Goal: Find specific page/section

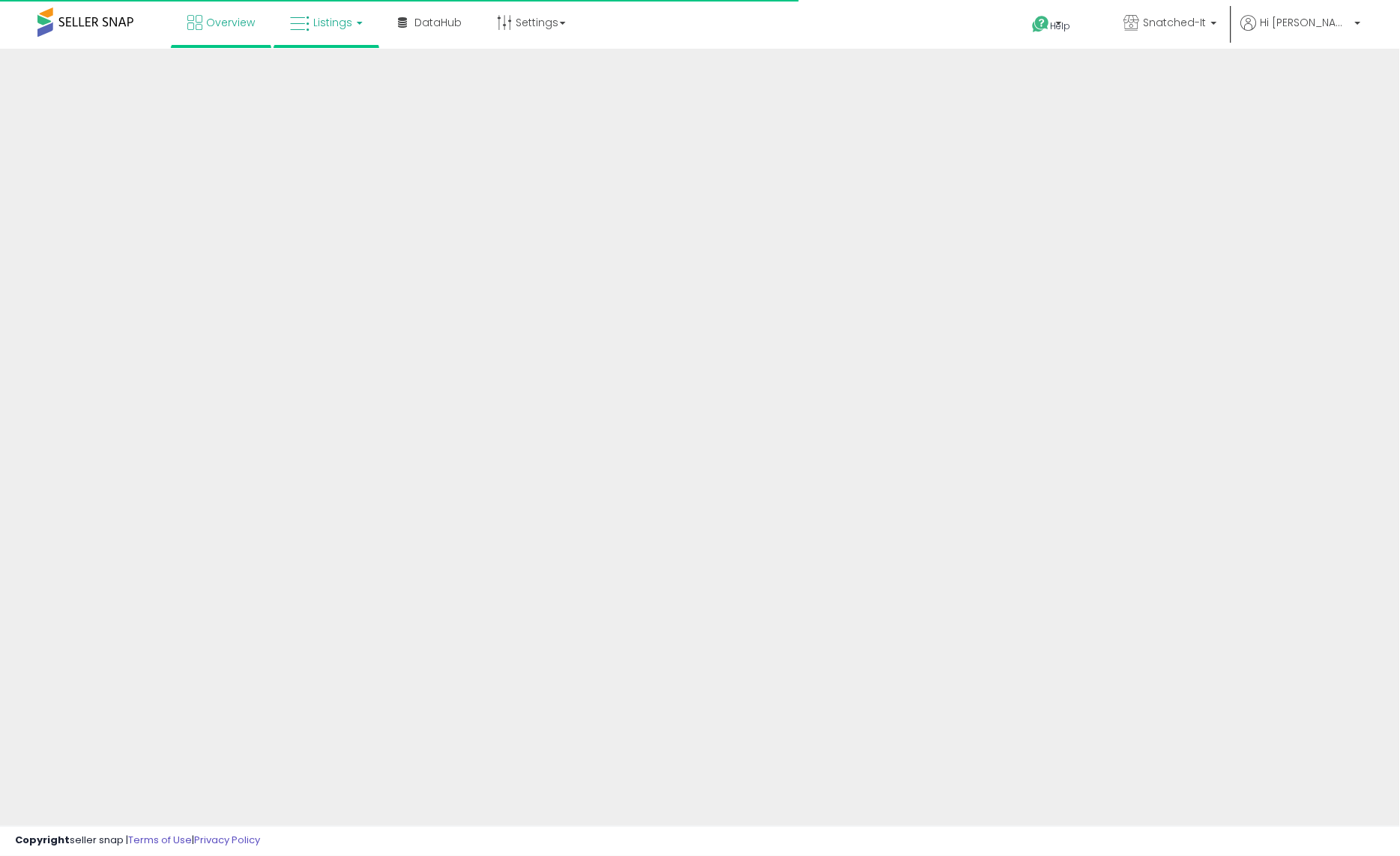
drag, startPoint x: 338, startPoint y: 24, endPoint x: 309, endPoint y: 19, distance: 29.4
click at [338, 24] on span "Listings" at bounding box center [333, 23] width 39 height 15
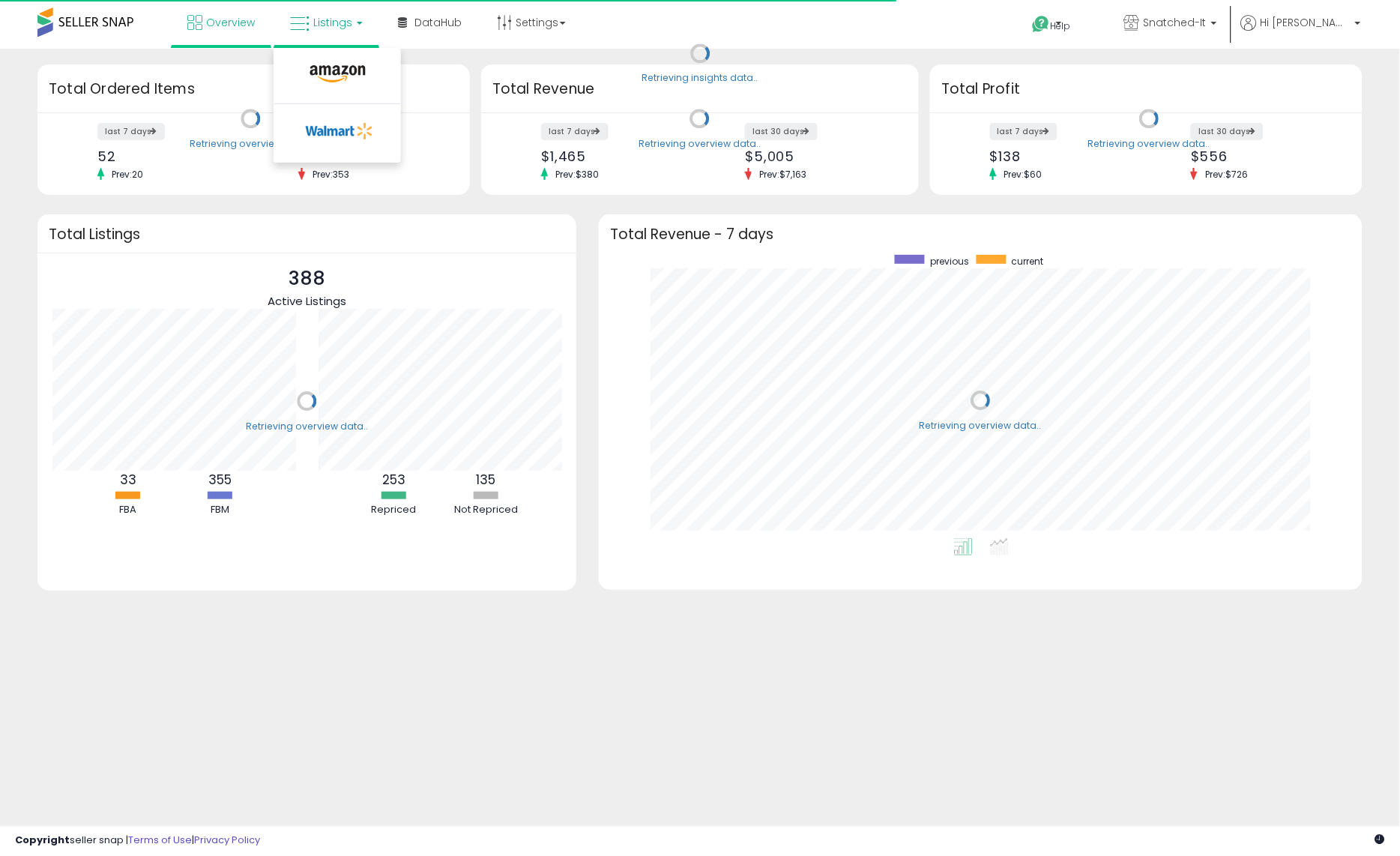
scroll to position [282, 735]
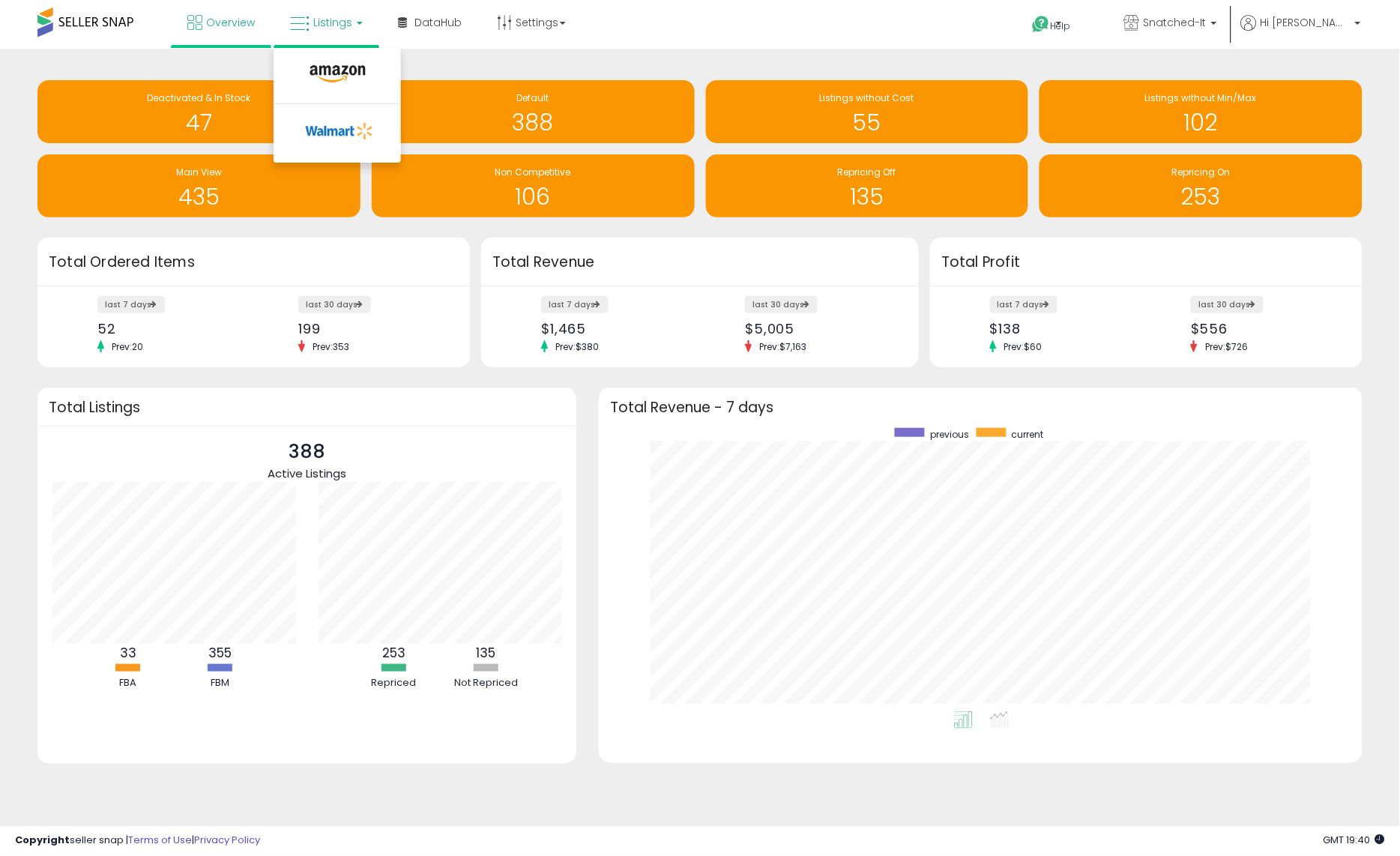
click at [358, 61] on li at bounding box center [337, 77] width 126 height 53
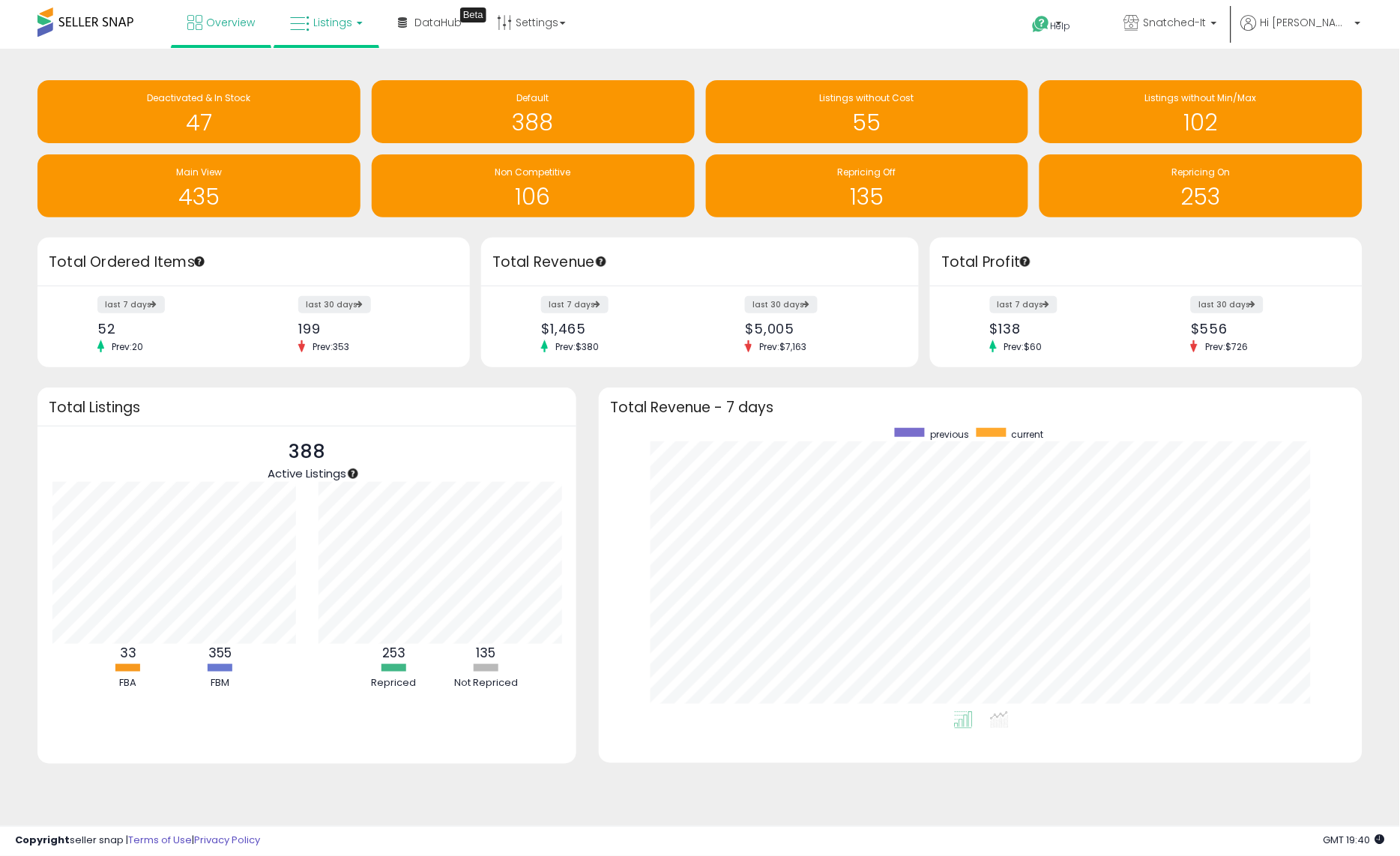
click at [328, 35] on link "Listings" at bounding box center [326, 23] width 96 height 45
click at [334, 75] on icon at bounding box center [337, 75] width 65 height 20
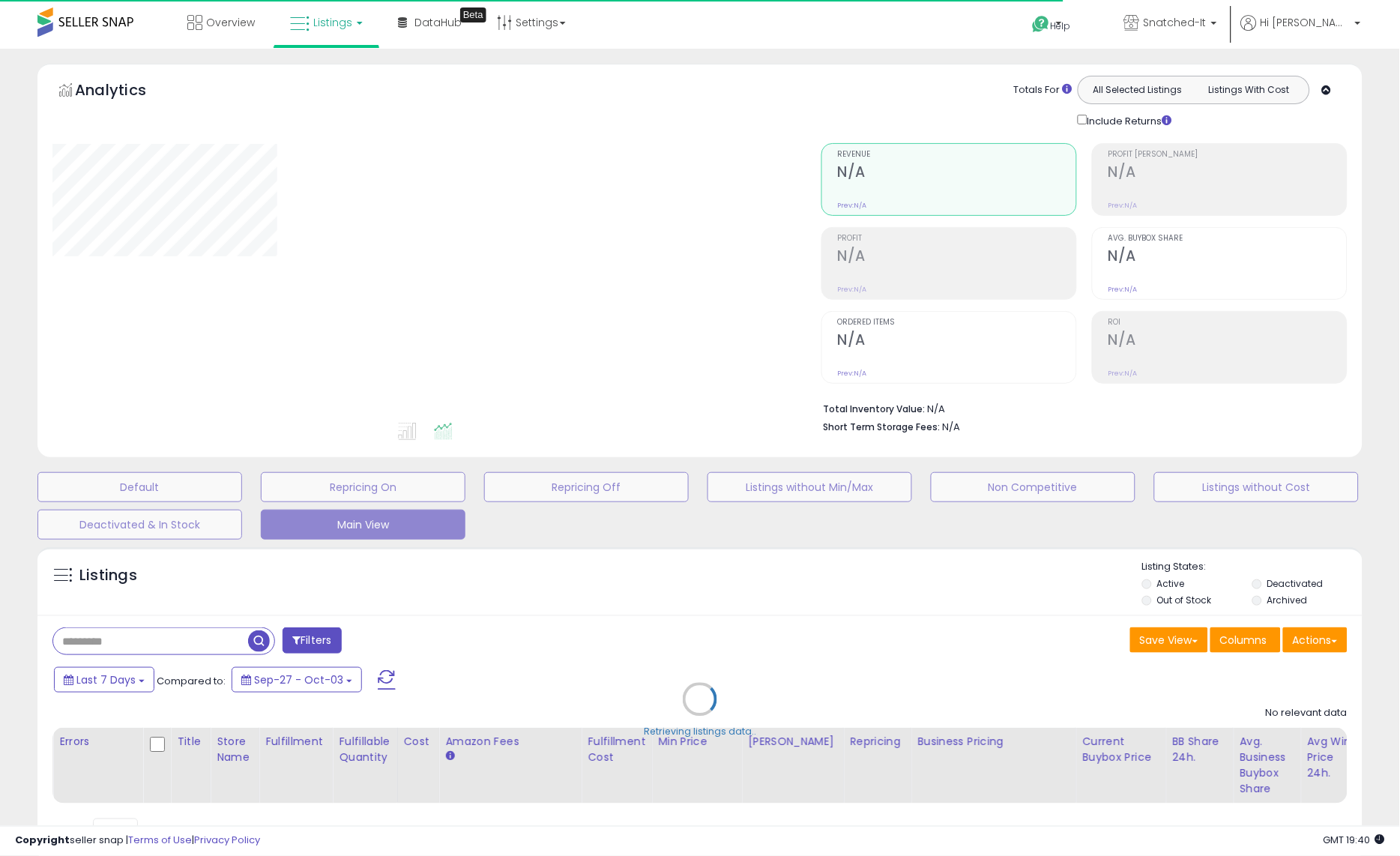
click at [181, 646] on div "Retrieving listings data.." at bounding box center [700, 710] width 1348 height 341
click at [177, 636] on div "Retrieving listings data.." at bounding box center [700, 710] width 1348 height 341
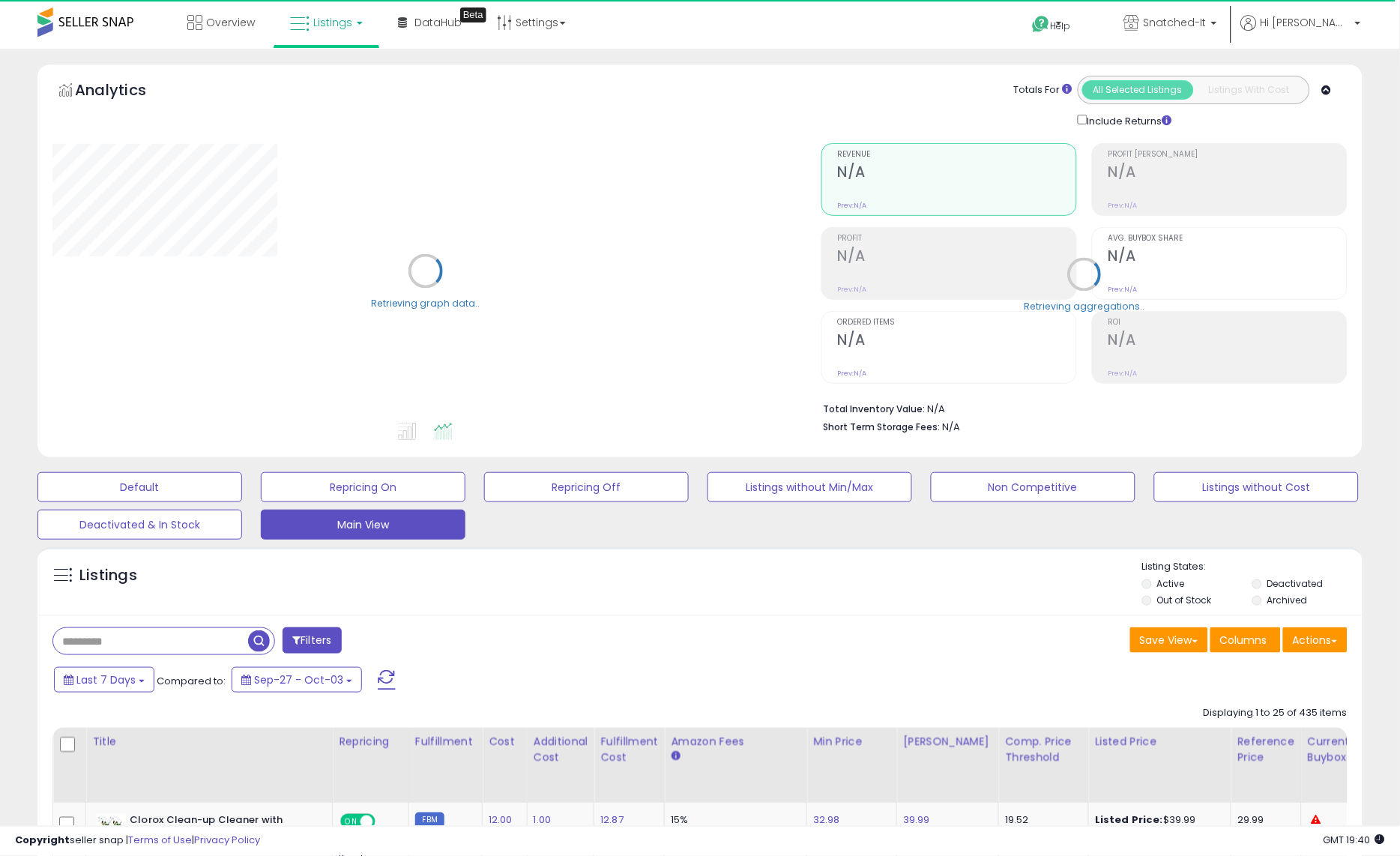
click at [167, 638] on input "text" at bounding box center [151, 641] width 195 height 26
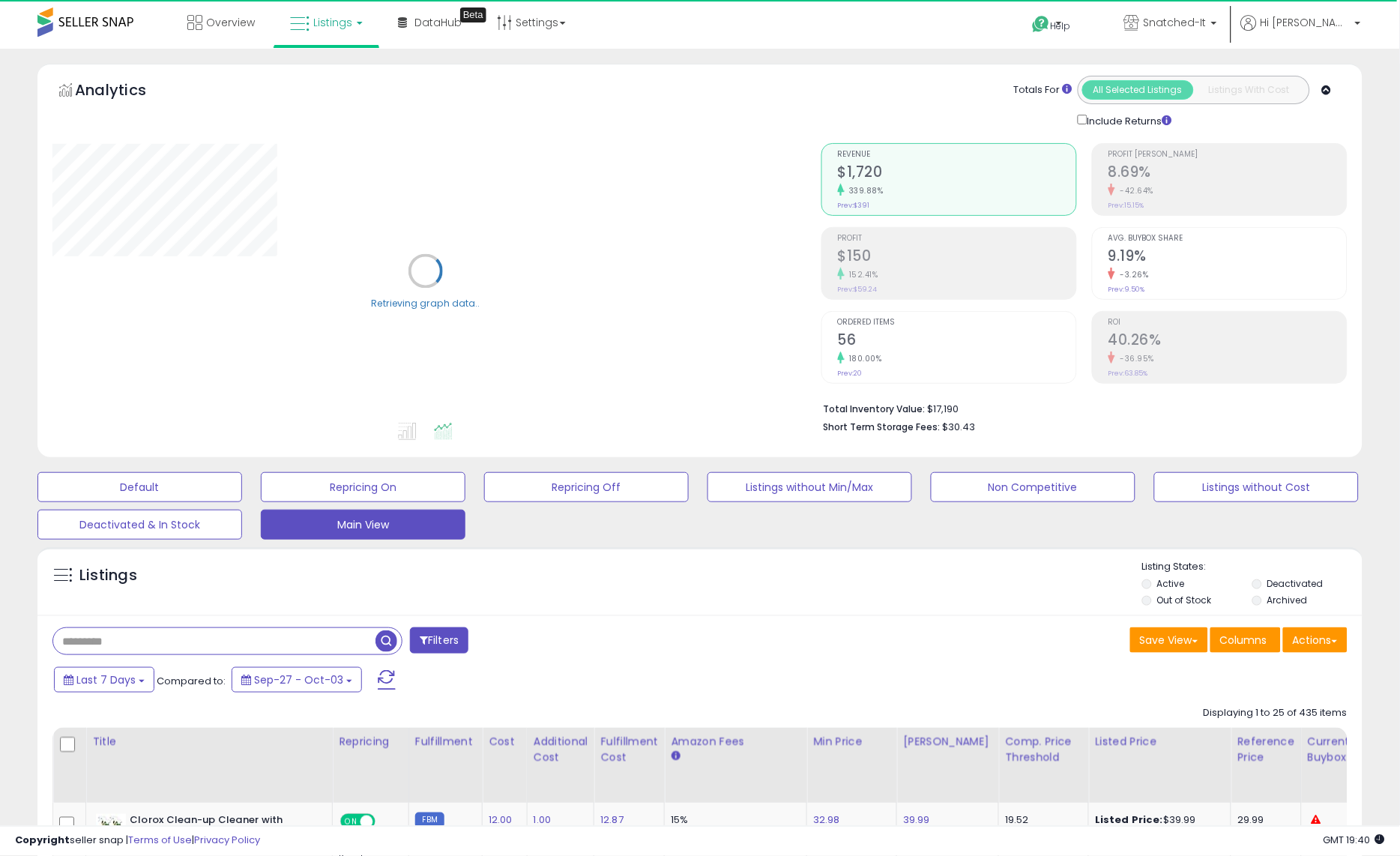
click at [167, 638] on input "text" at bounding box center [215, 641] width 323 height 26
type input "***"
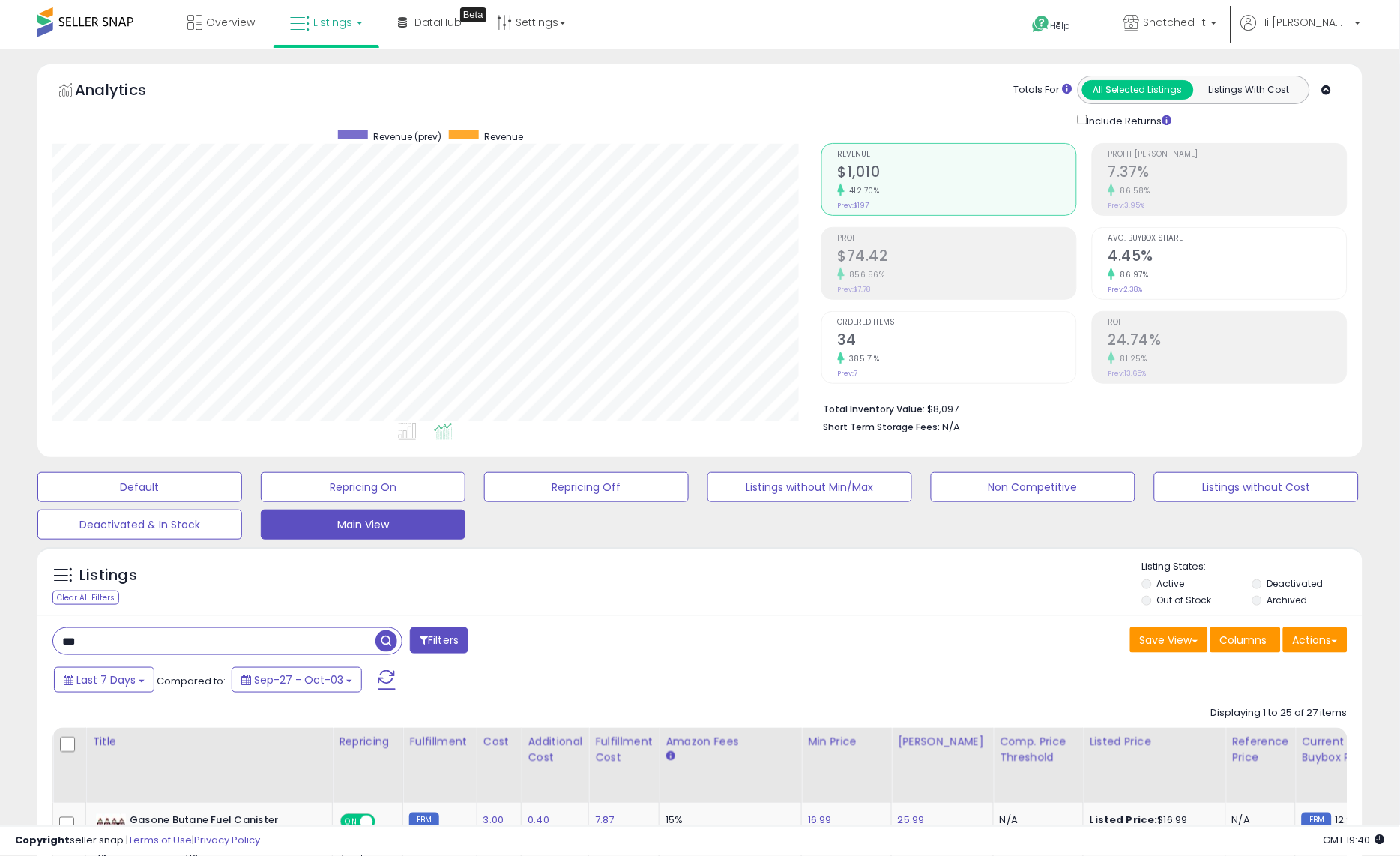
scroll to position [307, 769]
click at [639, 668] on div "Last 7 Days Compared to: Sep-27 - Oct-03" at bounding box center [536, 681] width 972 height 33
